Goal: Information Seeking & Learning: Learn about a topic

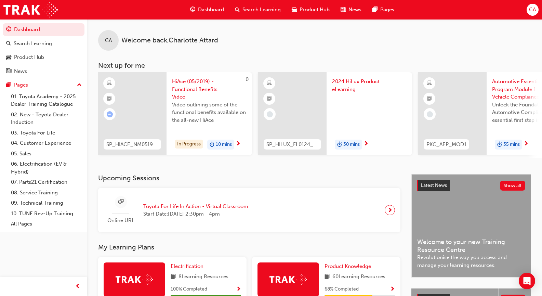
click at [241, 141] on span "next-icon" at bounding box center [238, 144] width 5 height 6
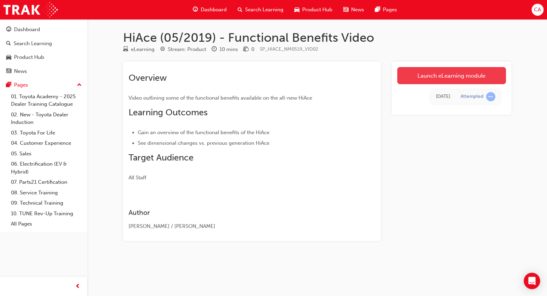
click at [478, 75] on link "Launch eLearning module" at bounding box center [452, 75] width 109 height 17
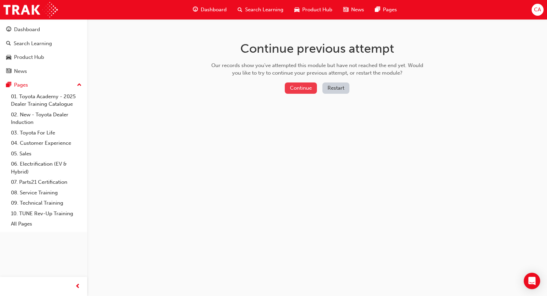
click at [299, 89] on button "Continue" at bounding box center [301, 87] width 32 height 11
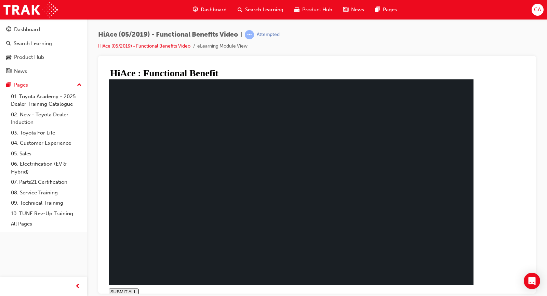
click at [40, 34] on div "Dashboard" at bounding box center [43, 29] width 75 height 9
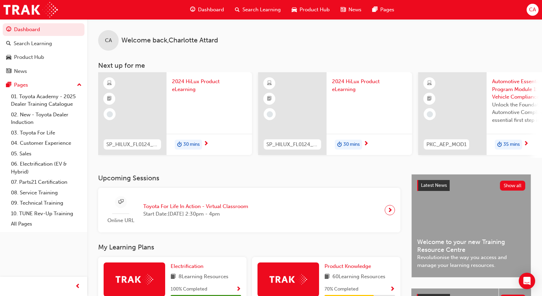
click at [207, 141] on span "next-icon" at bounding box center [206, 144] width 5 height 6
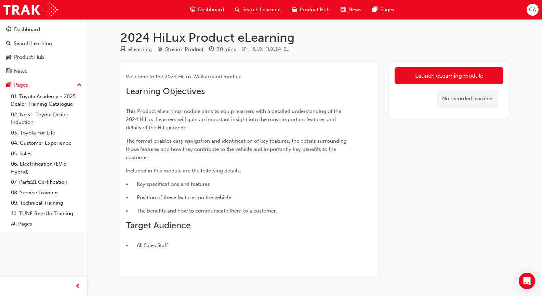
click at [453, 0] on html "Your version of Internet Explorer is outdated and not supported. Please upgrade…" at bounding box center [271, 148] width 542 height 296
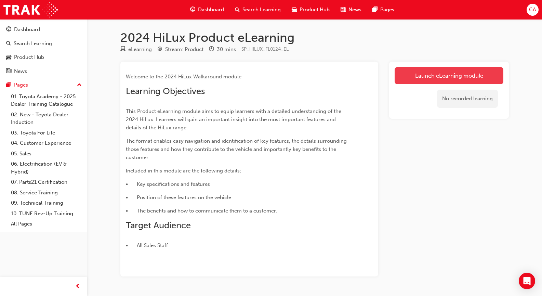
click at [438, 73] on link "Launch eLearning module" at bounding box center [449, 75] width 109 height 17
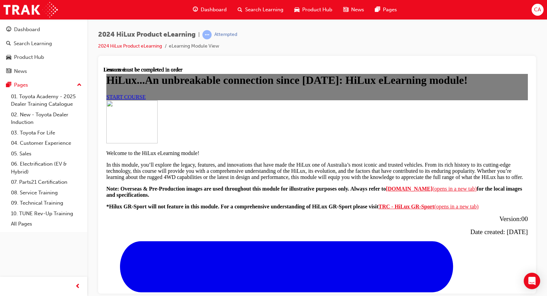
click at [146, 100] on link "START COURSE" at bounding box center [125, 97] width 39 height 6
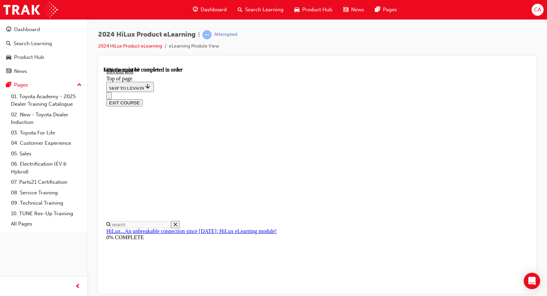
scroll to position [329, 0]
